Goal: Task Accomplishment & Management: Use online tool/utility

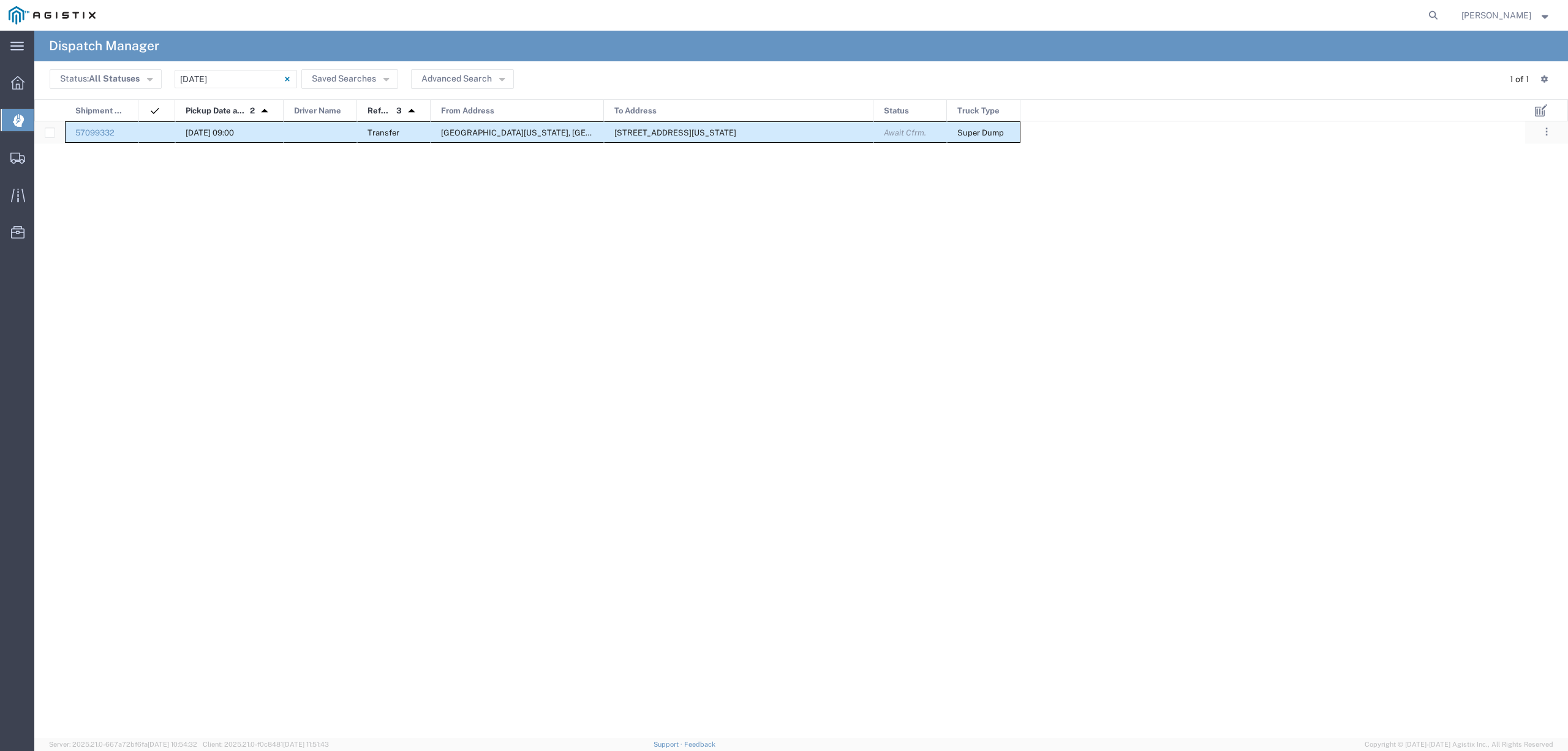
click at [305, 131] on div at bounding box center [320, 131] width 74 height 21
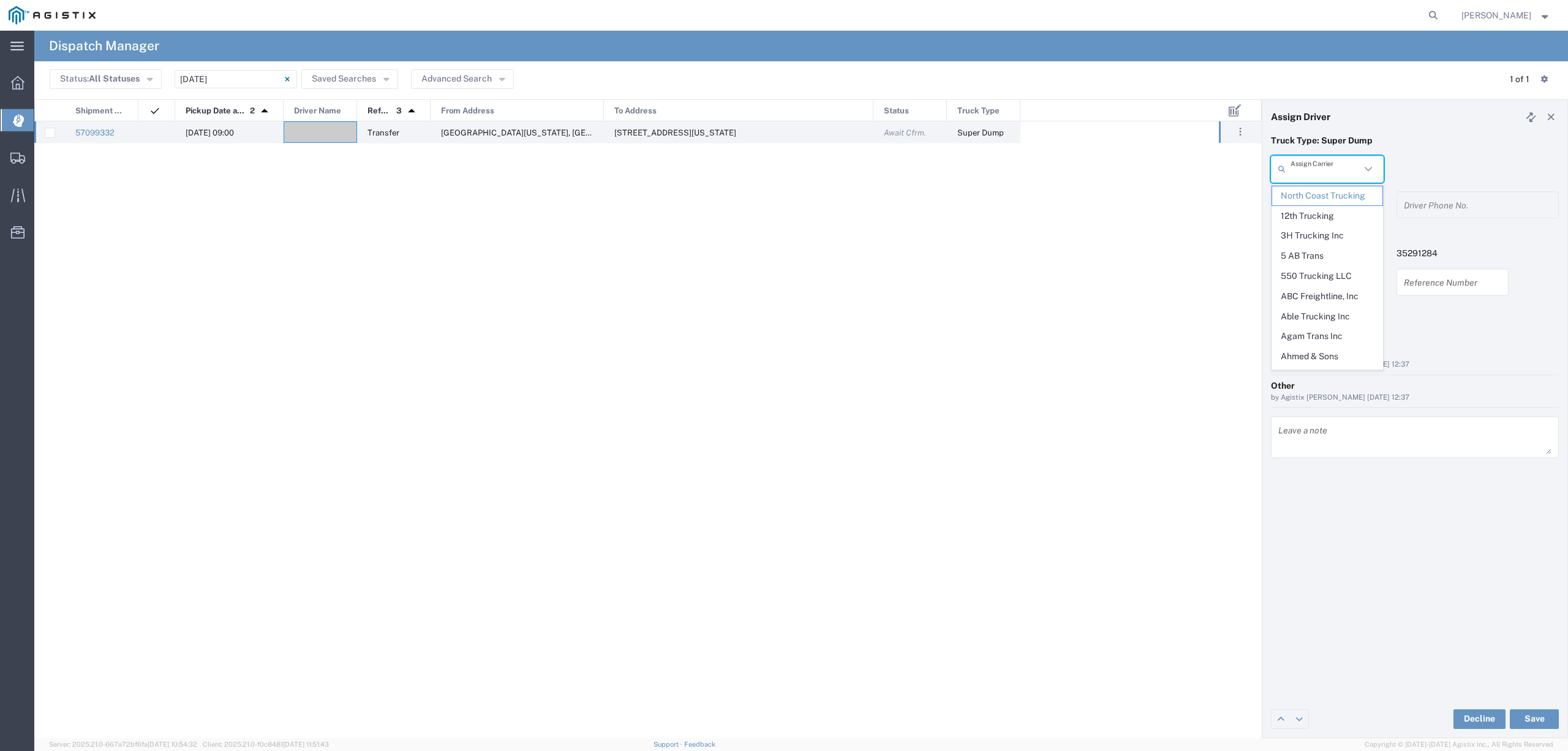
click at [1334, 174] on input "text" at bounding box center [1325, 168] width 70 height 21
click at [1349, 199] on span "TC Trucklines Inc" at bounding box center [1327, 196] width 110 height 19
type input "TC Trucklines Inc"
click at [1356, 202] on input "text" at bounding box center [1325, 204] width 70 height 21
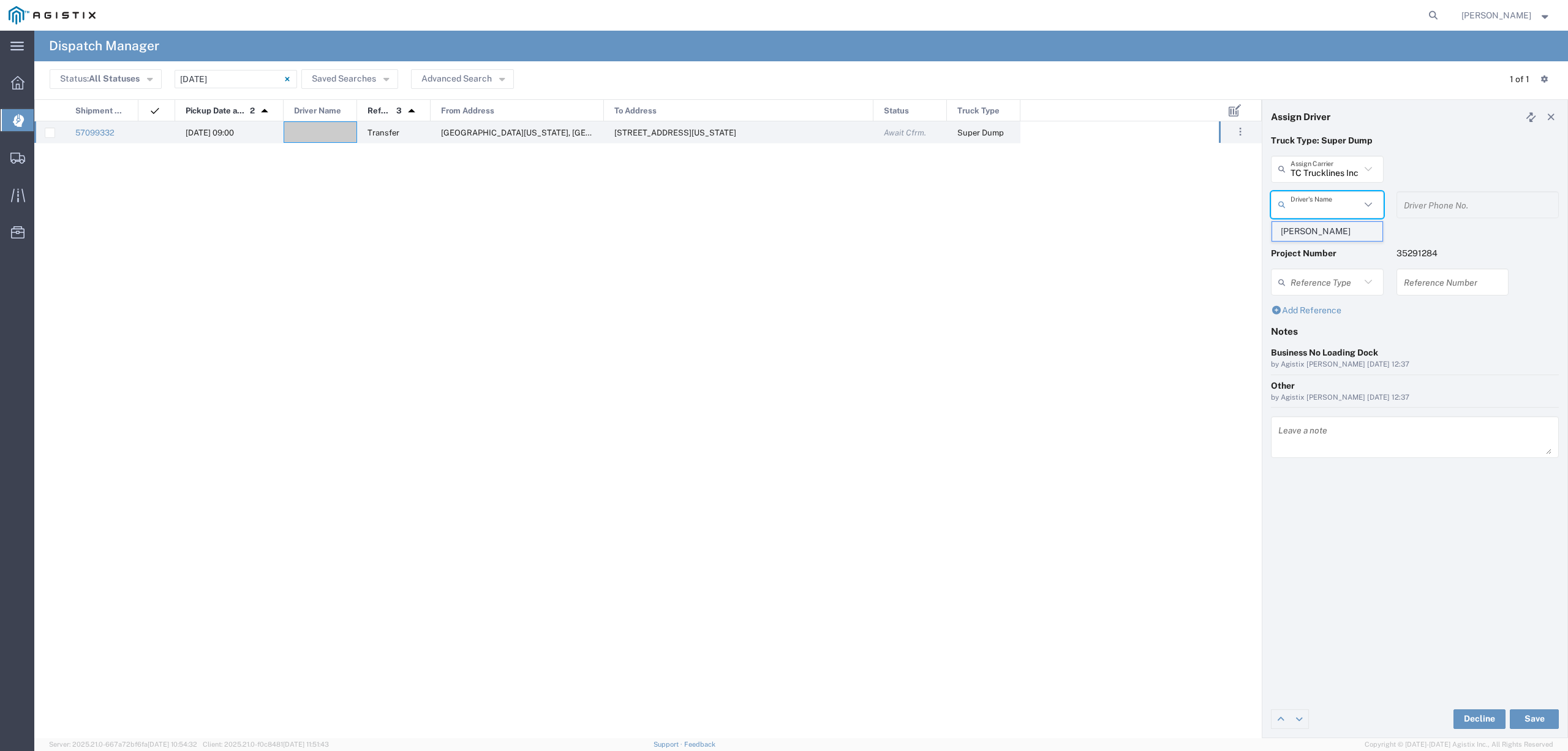
click at [1334, 233] on span "[PERSON_NAME]" at bounding box center [1327, 231] width 110 height 19
type input "[PERSON_NAME]"
type input "5593756728"
click at [1538, 722] on button "Save" at bounding box center [1534, 718] width 49 height 19
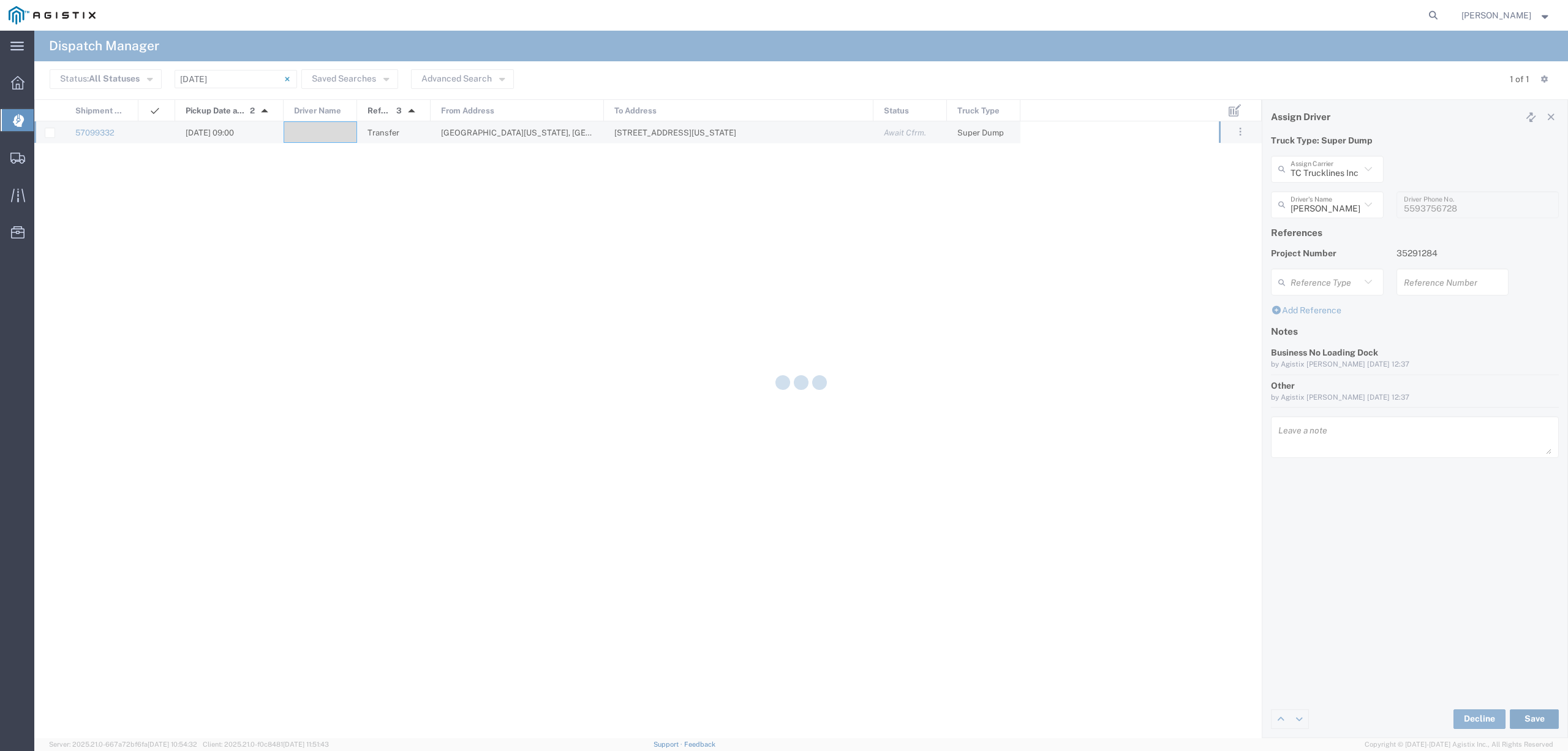
type input "[PERSON_NAME]"
type input "TC Trucklines Inc"
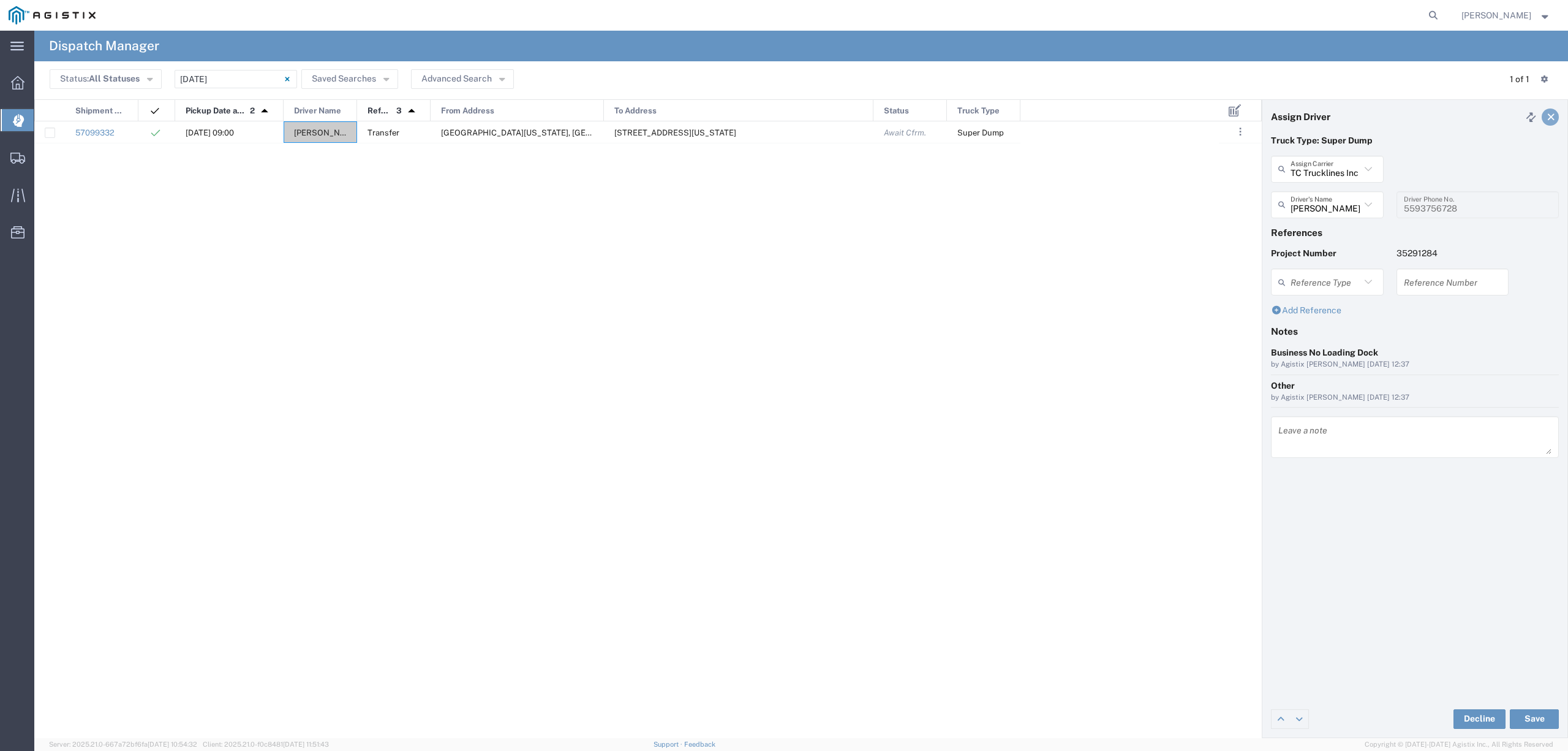
click at [1557, 116] on link at bounding box center [1550, 117] width 17 height 17
